Goal: Find specific fact: Find specific fact

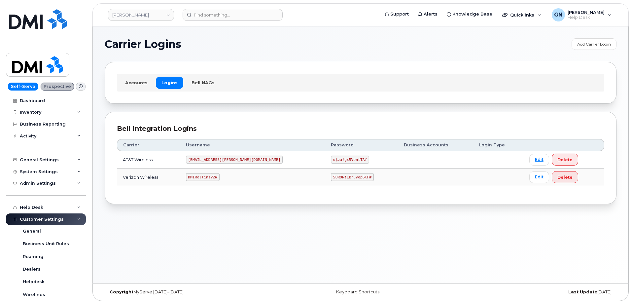
click at [216, 177] on code "DMIRollinsVZW" at bounding box center [203, 177] width 34 height 8
click at [216, 176] on code "DMIRollinsVZW" at bounding box center [203, 177] width 34 height 8
copy code "DMIRollinsVZW"
click at [331, 177] on code "5UR9N!LBruyep6lF#" at bounding box center [352, 177] width 43 height 8
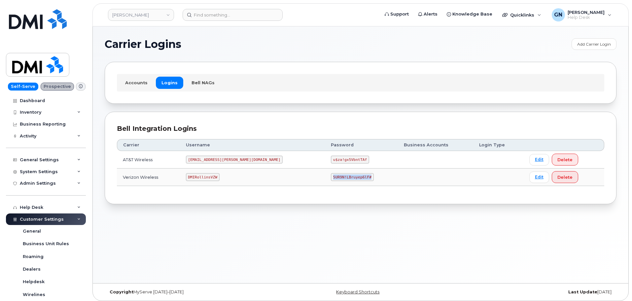
click at [331, 177] on code "5UR9N!LBruyep6lF#" at bounding box center [352, 177] width 43 height 8
copy code "5UR9N!LBruyep6lF#"
